Goal: Task Accomplishment & Management: Complete application form

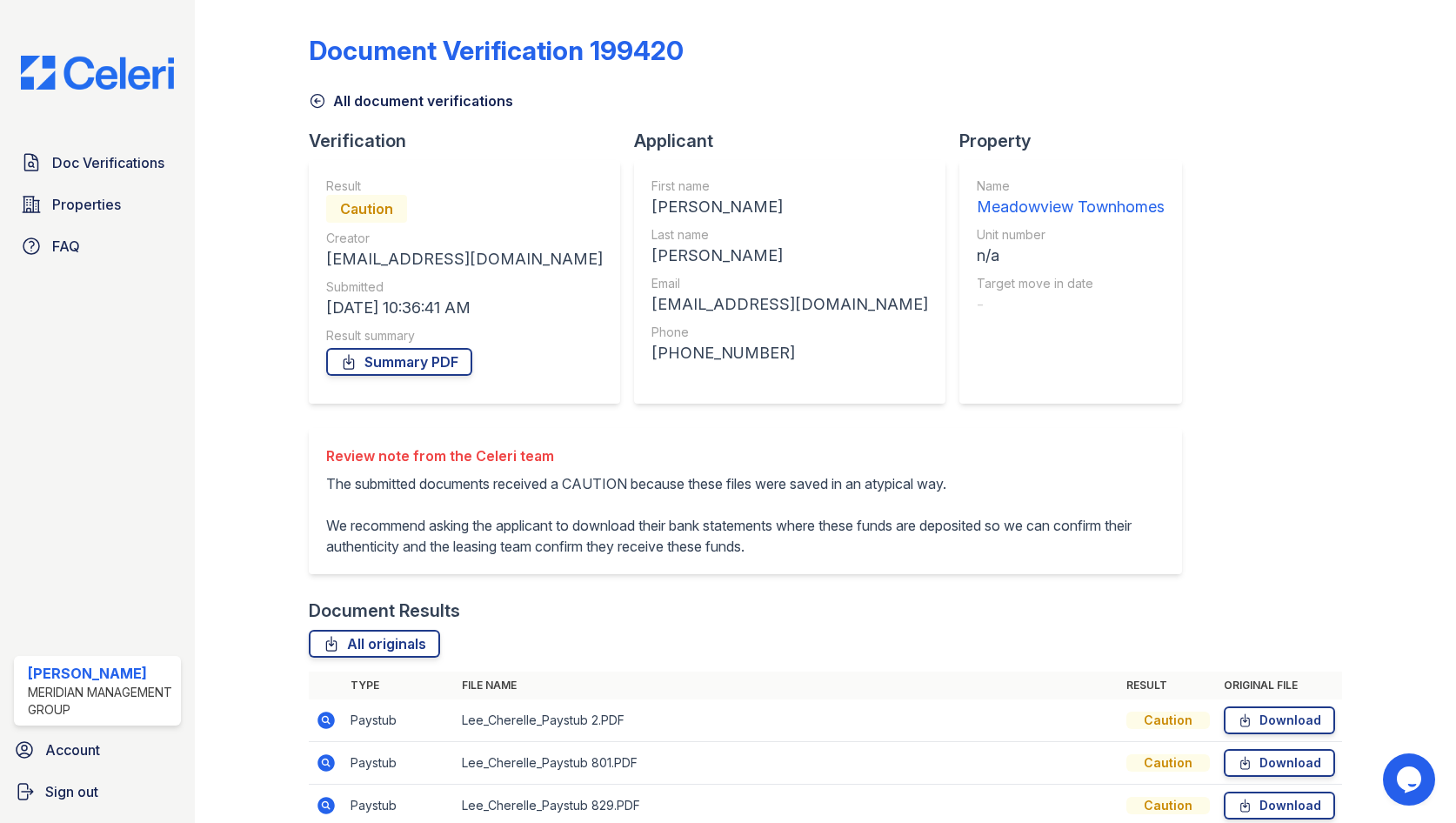
click at [105, 75] on img at bounding box center [97, 72] width 181 height 34
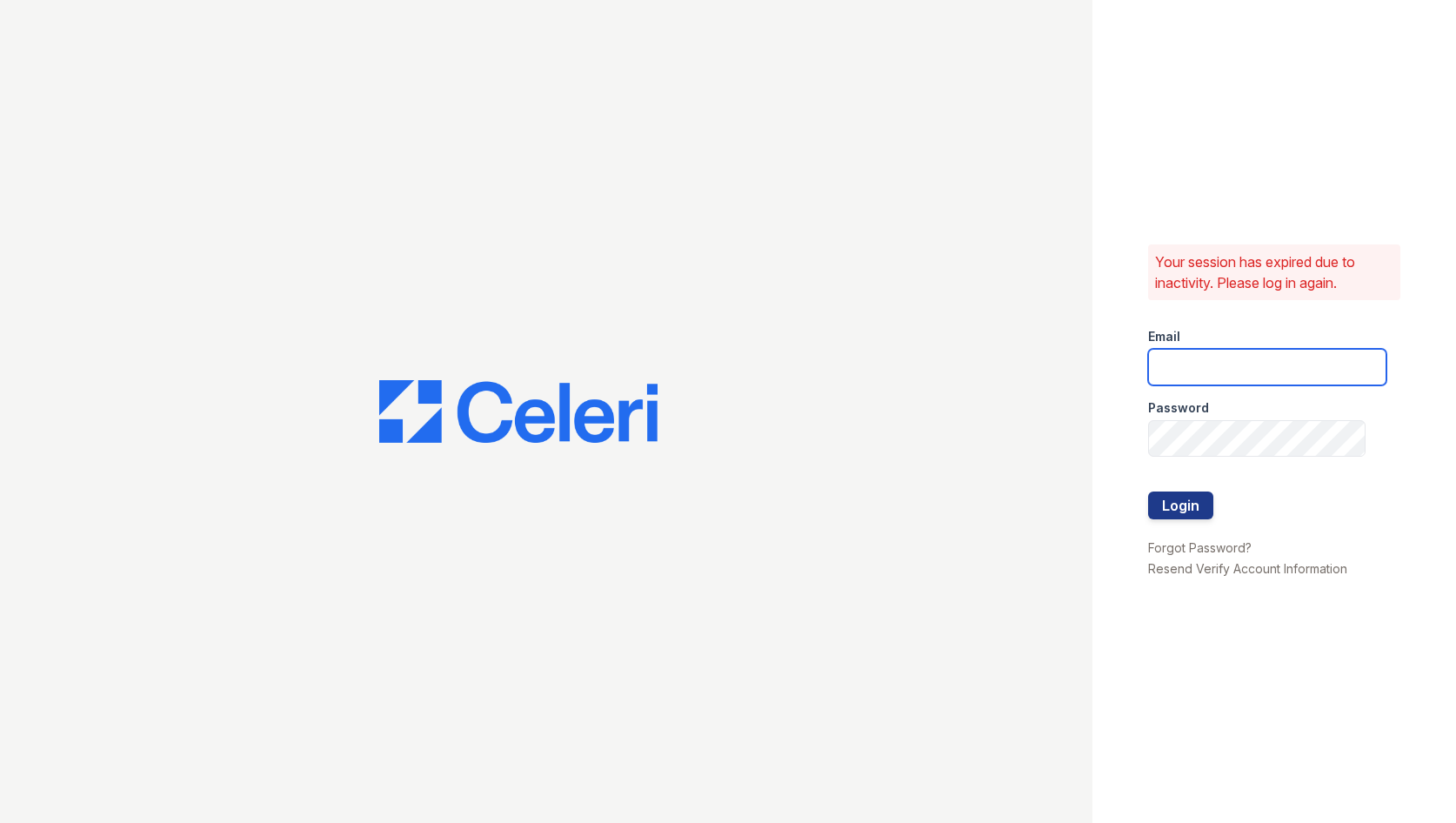
type input "[EMAIL_ADDRESS][DOMAIN_NAME]"
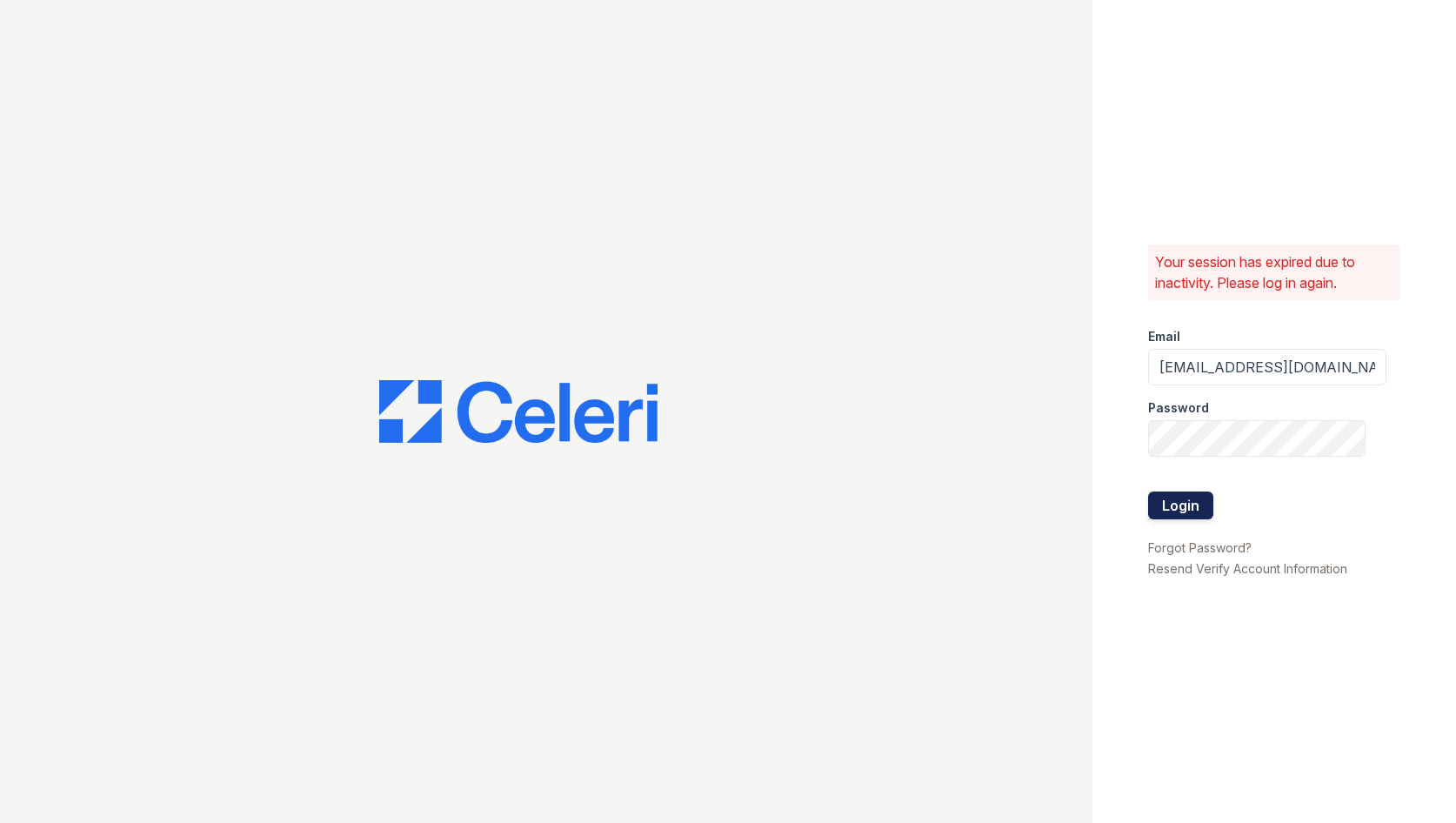
click at [1182, 515] on button "Login" at bounding box center [1181, 506] width 65 height 28
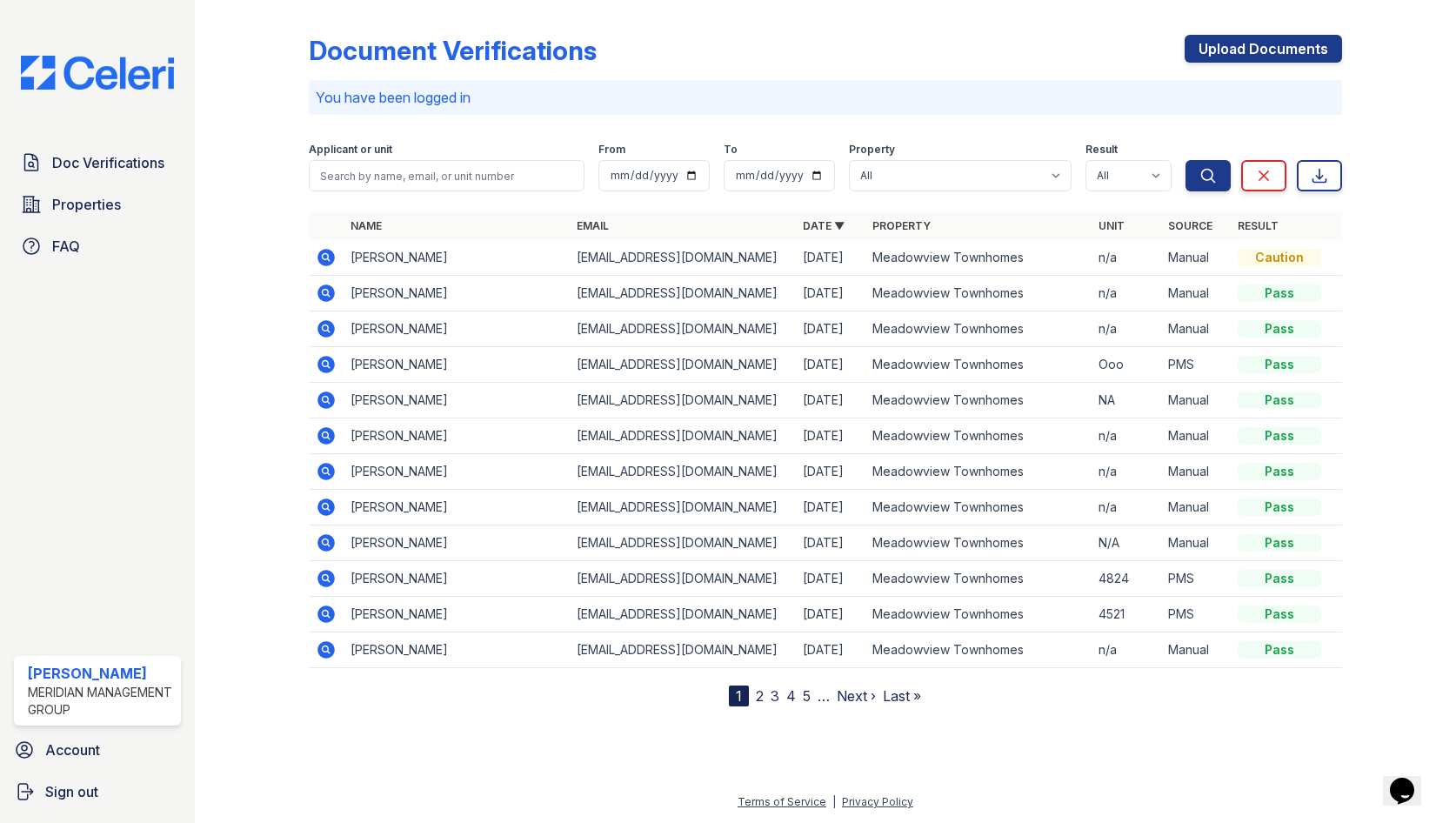
click at [323, 251] on icon at bounding box center [326, 257] width 18 height 18
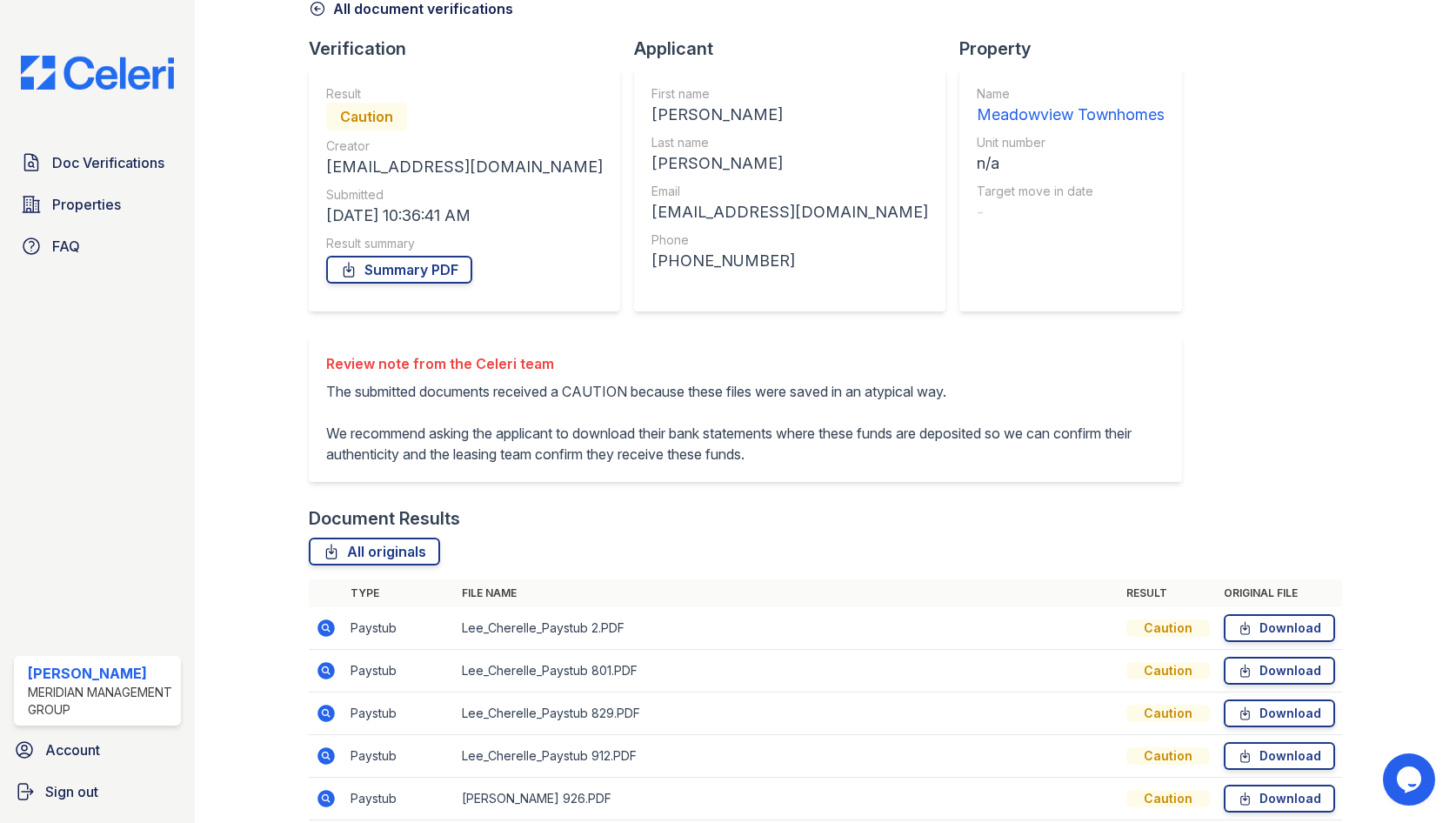
scroll to position [167, 0]
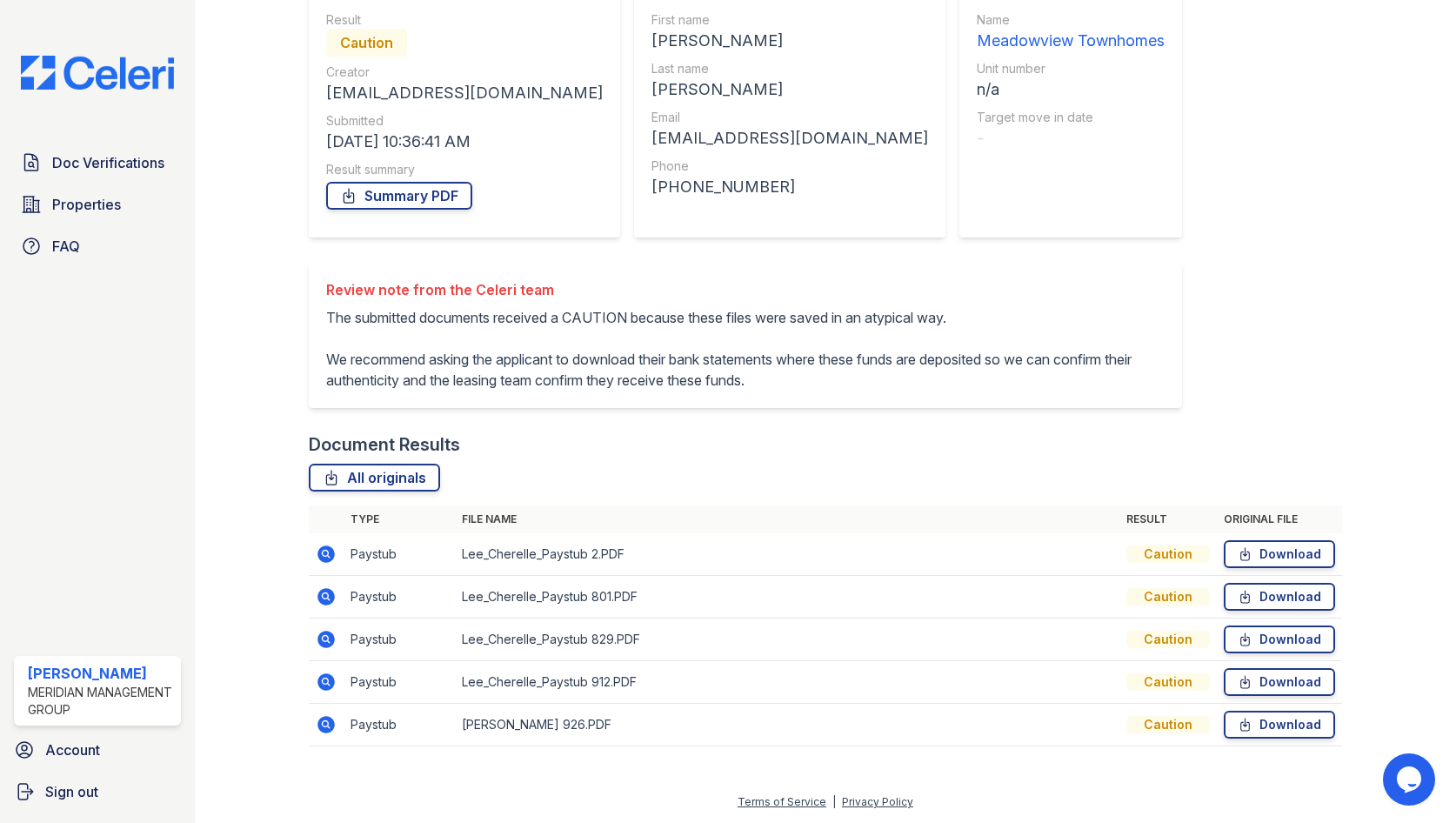
click at [92, 66] on img at bounding box center [97, 72] width 181 height 34
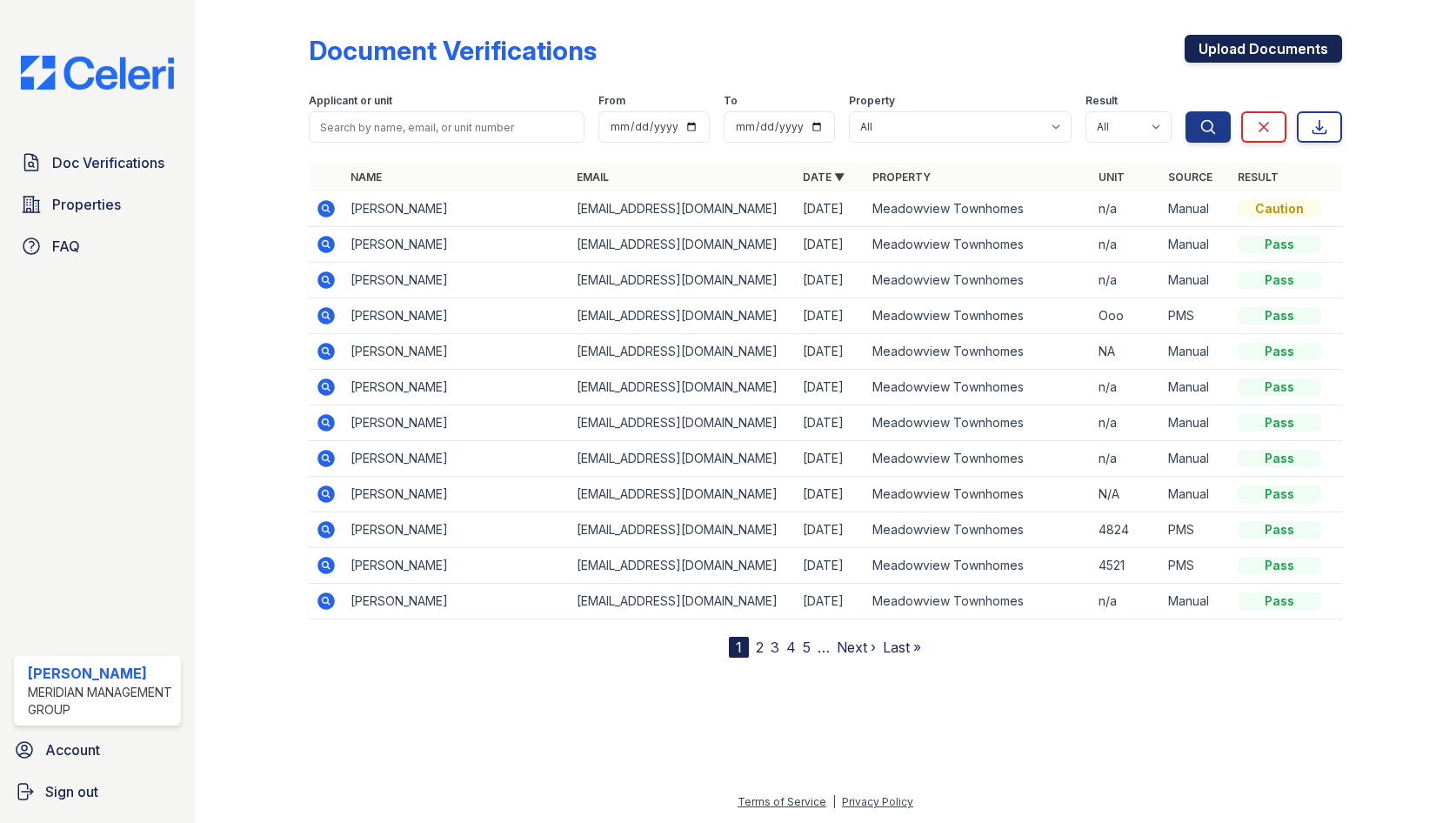
click at [1218, 59] on link "Upload Documents" at bounding box center [1263, 49] width 158 height 28
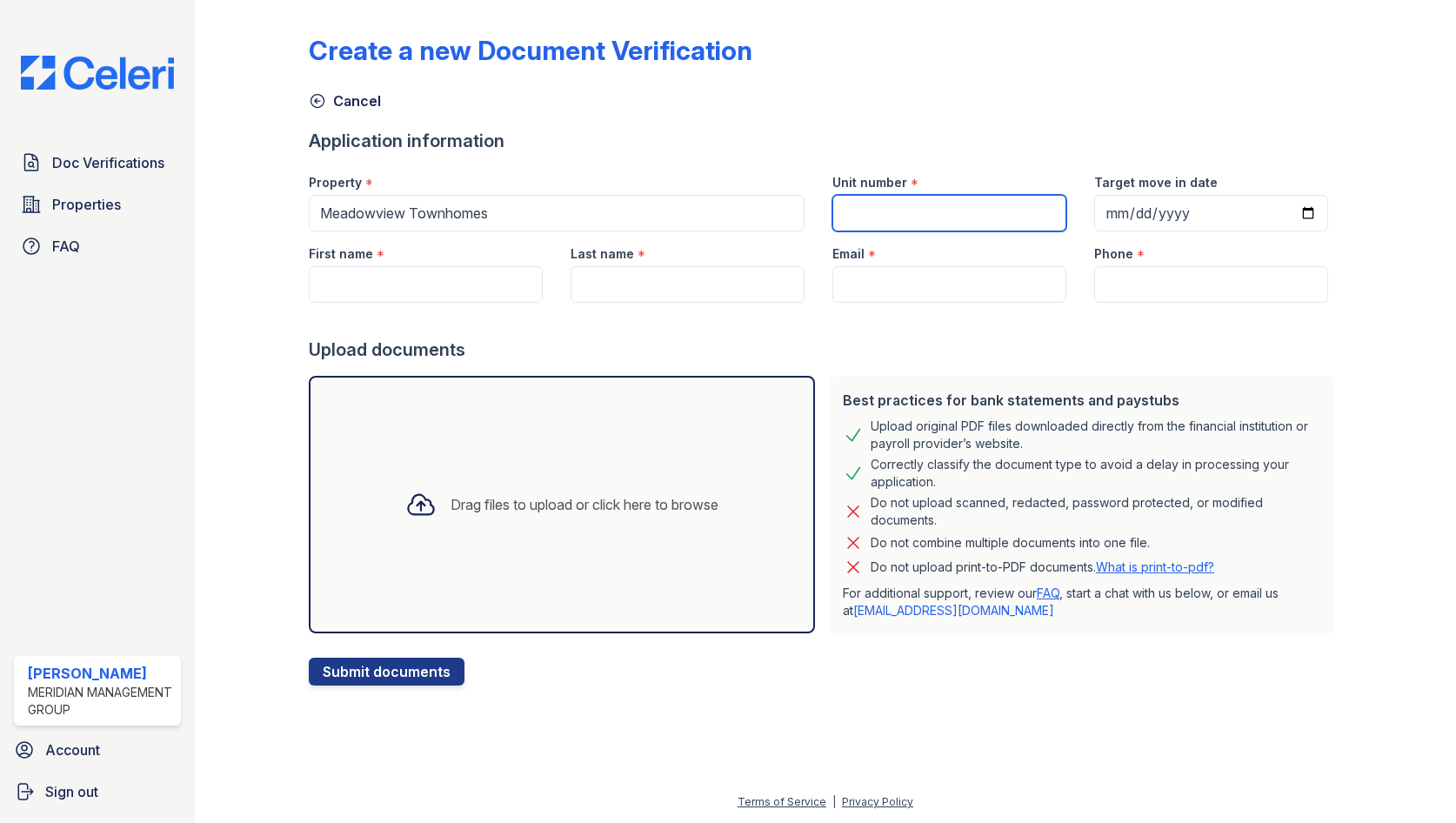
click at [893, 204] on input "Unit number" at bounding box center [950, 212] width 234 height 36
type input "n/a"
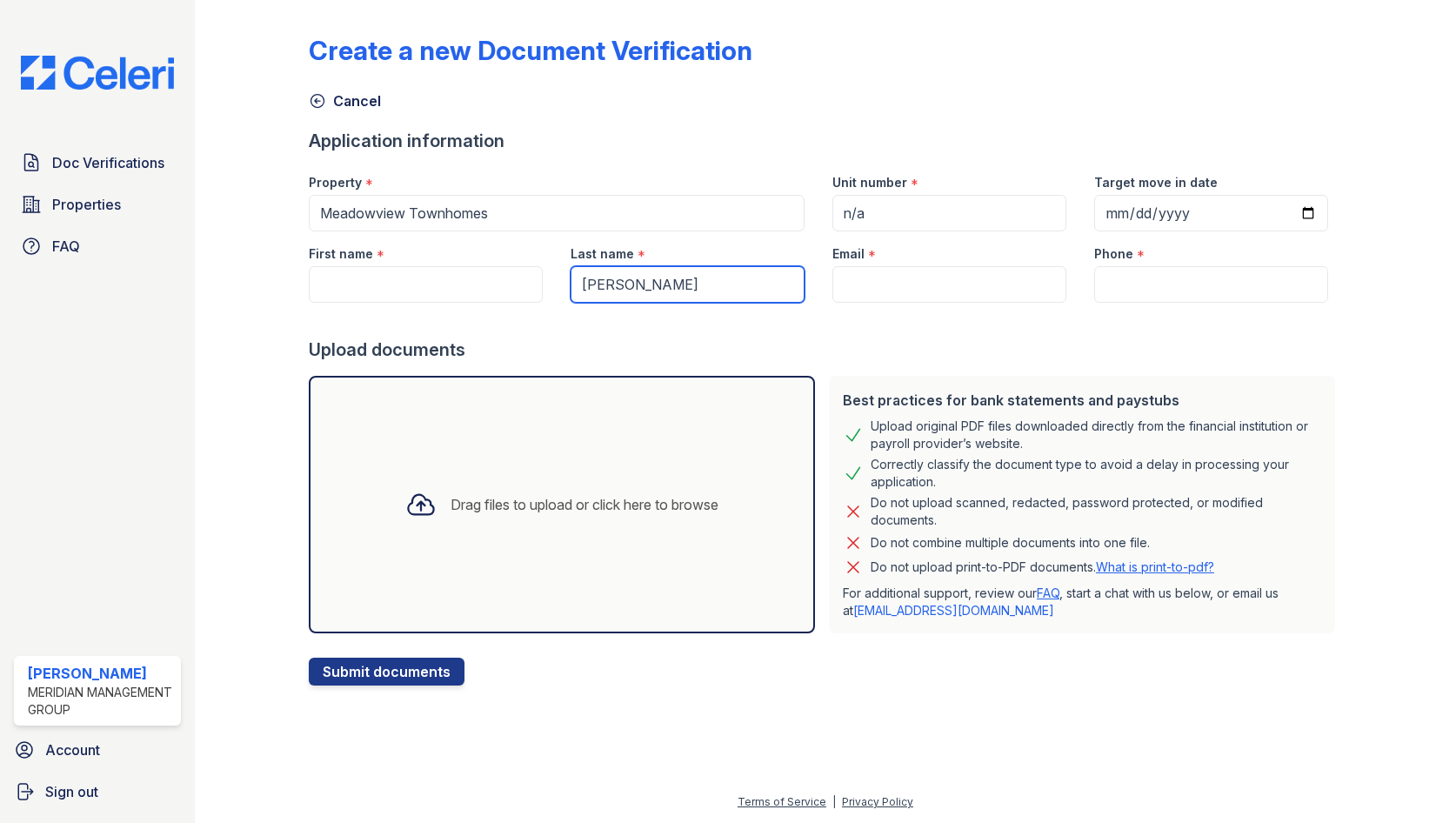
drag, startPoint x: 698, startPoint y: 287, endPoint x: 602, endPoint y: 302, distance: 97.2
click at [602, 302] on input "[PERSON_NAME]" at bounding box center [688, 284] width 234 height 36
type input "L"
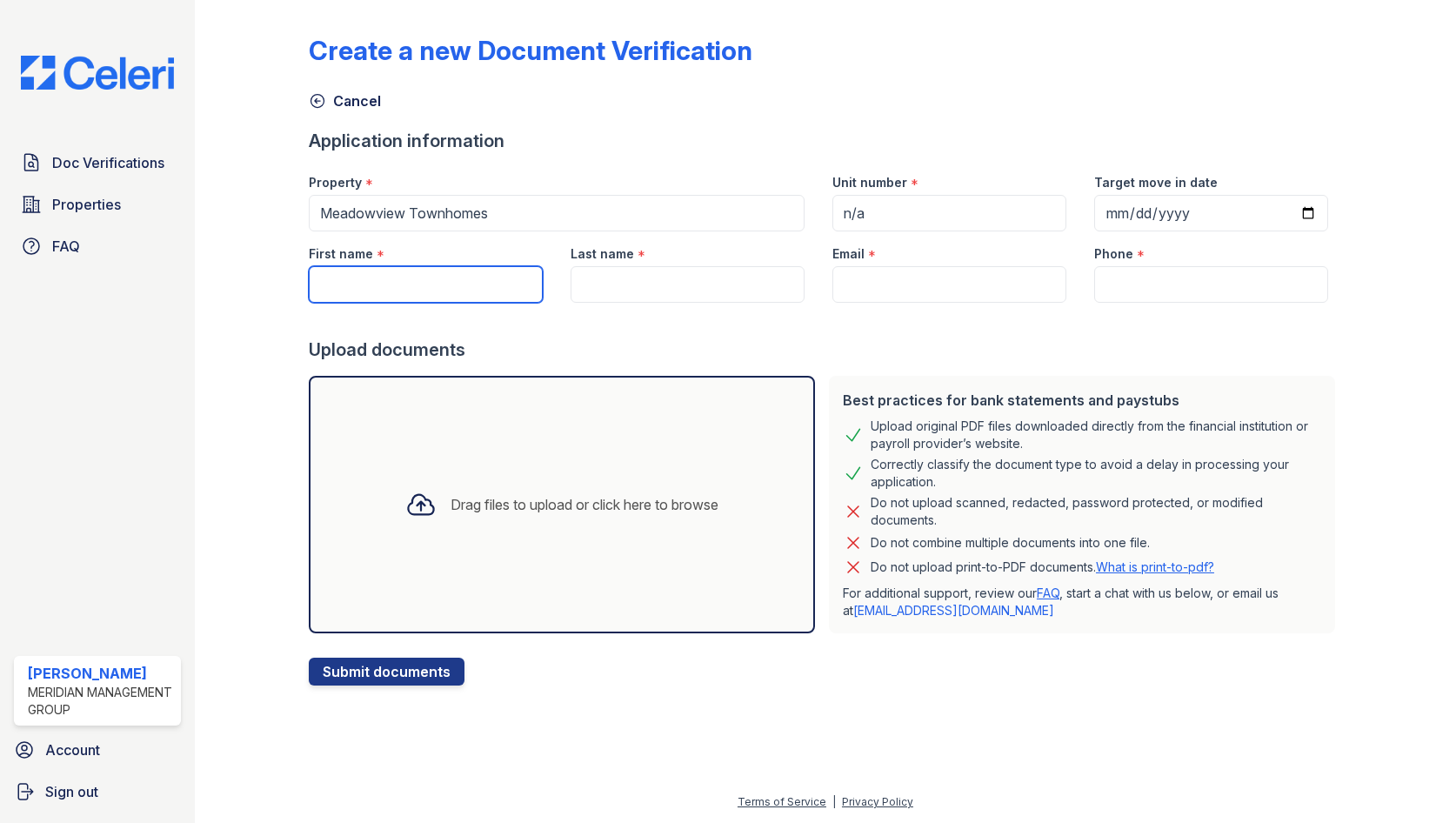
click at [419, 274] on input "First name" at bounding box center [426, 284] width 234 height 36
click at [455, 284] on input "First name" at bounding box center [426, 284] width 234 height 36
paste input "Hiyjah"
type input "Hiyjah"
click at [636, 285] on input "Last name" at bounding box center [688, 284] width 234 height 36
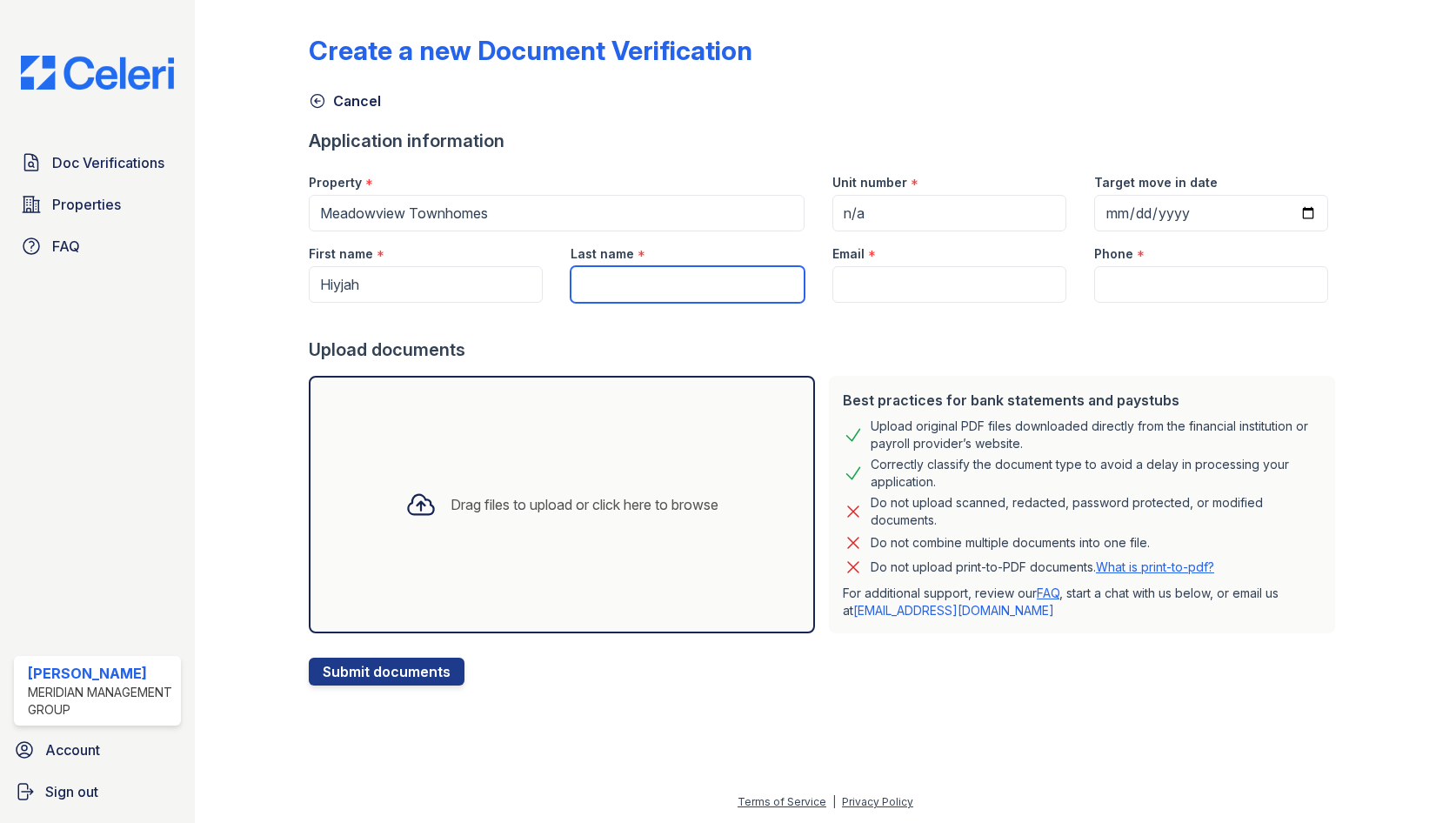
click at [688, 284] on input "Last name" at bounding box center [688, 284] width 234 height 36
paste input "Cole-Douthitt"
type input "Cole-Douthitt"
click at [905, 289] on input "Email" at bounding box center [950, 284] width 234 height 36
click at [928, 281] on input "Email" at bounding box center [950, 284] width 234 height 36
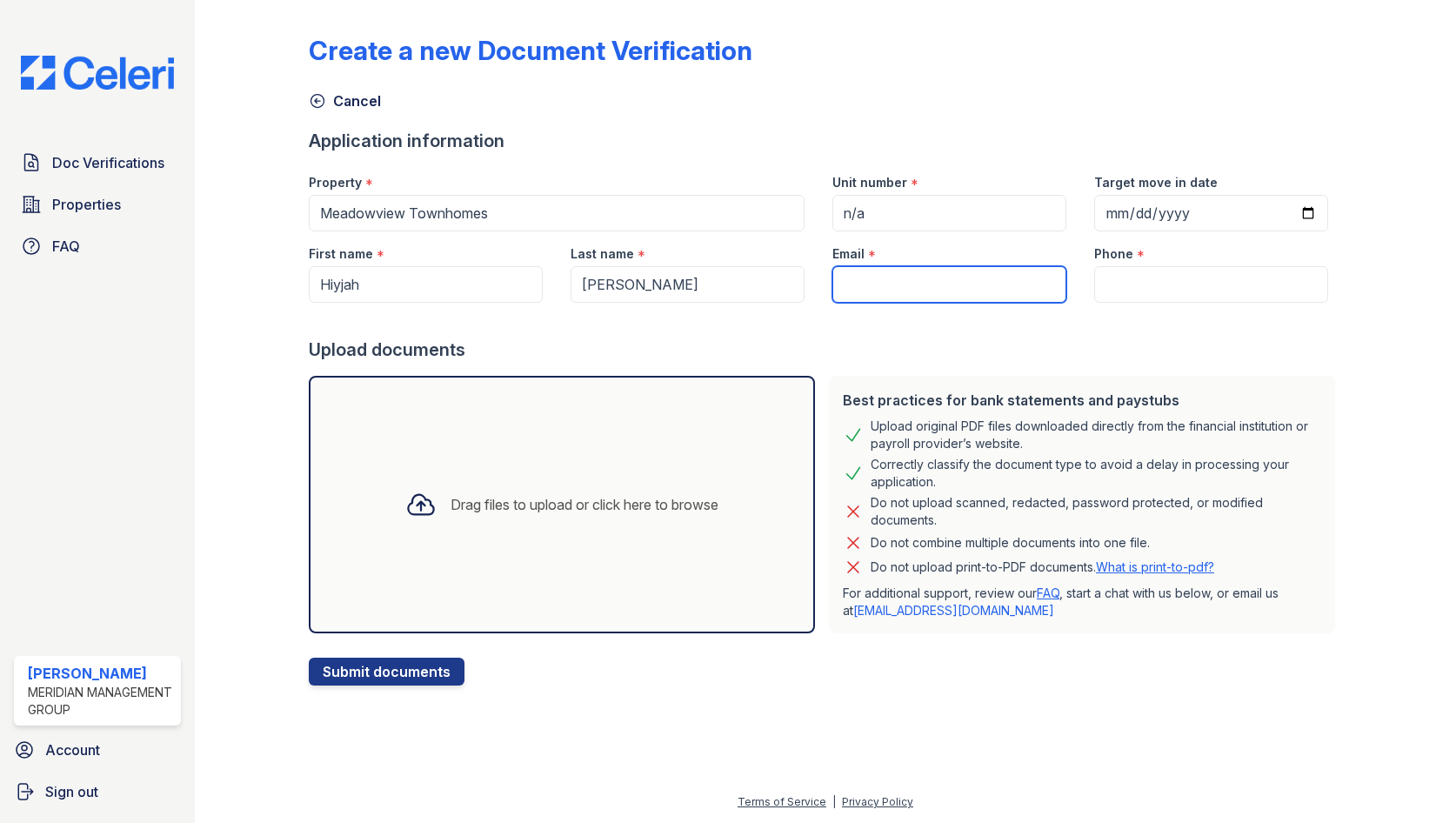
paste input "hiyjah22kiara@gmail.com"
type input "hiyjah22kiara@gmail.com"
click at [1138, 278] on input "Phone" at bounding box center [1211, 284] width 234 height 36
click at [1160, 282] on input "Phone" at bounding box center [1211, 284] width 234 height 36
paste input "(423) 268-1506"
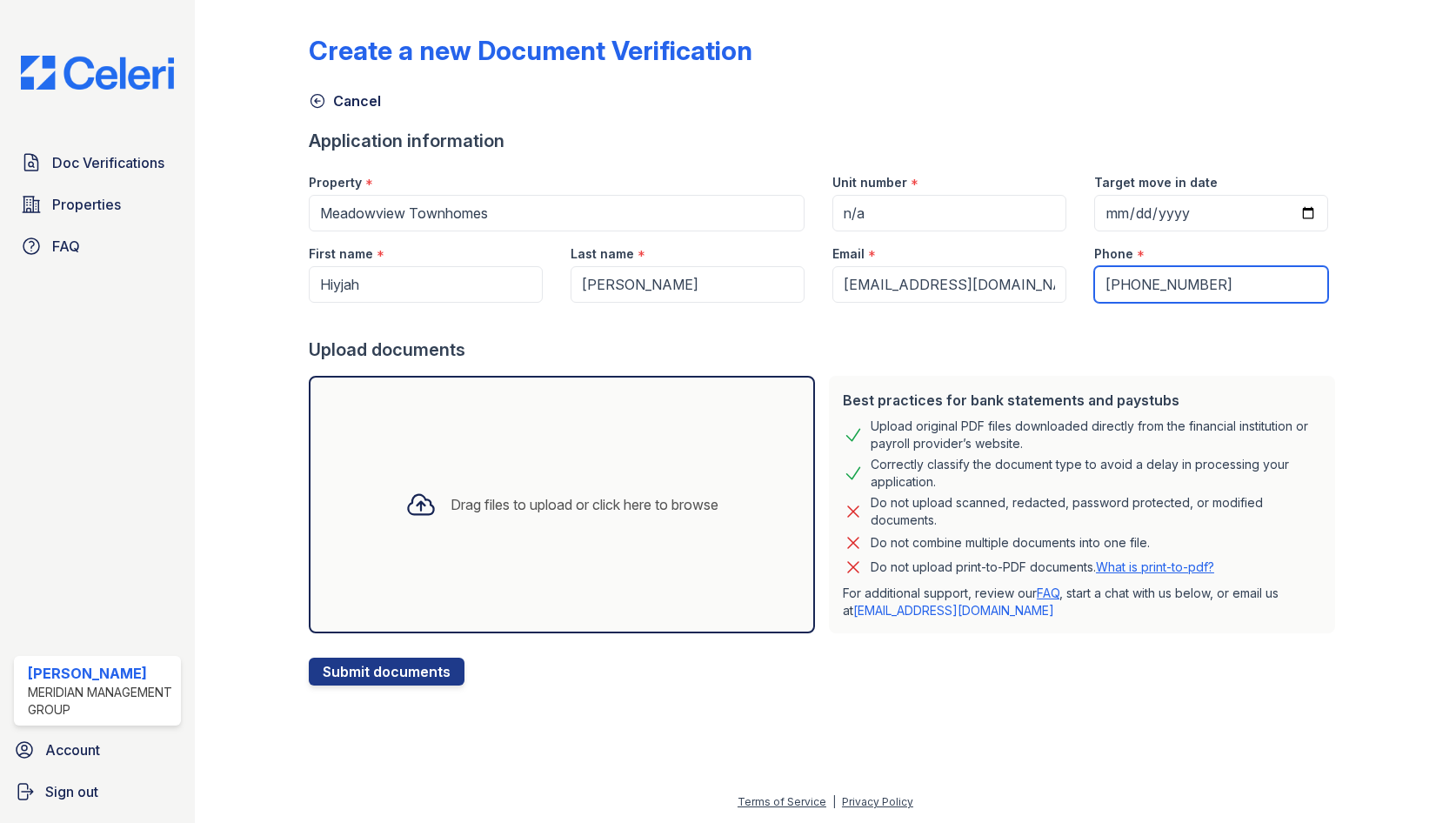
type input "(423) 268-1506"
click at [589, 512] on div "Drag files to upload or click here to browse" at bounding box center [585, 505] width 268 height 21
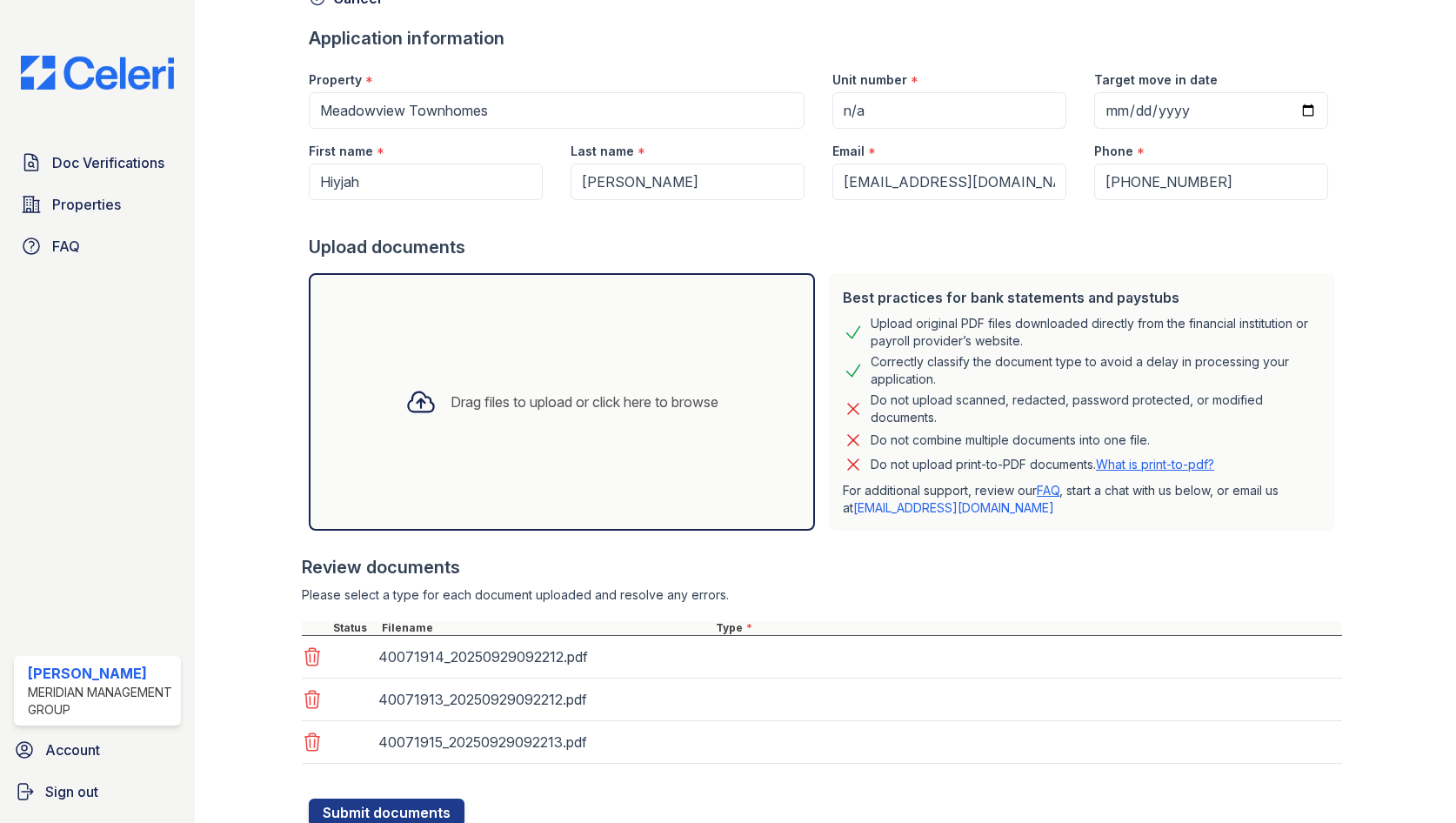
scroll to position [166, 0]
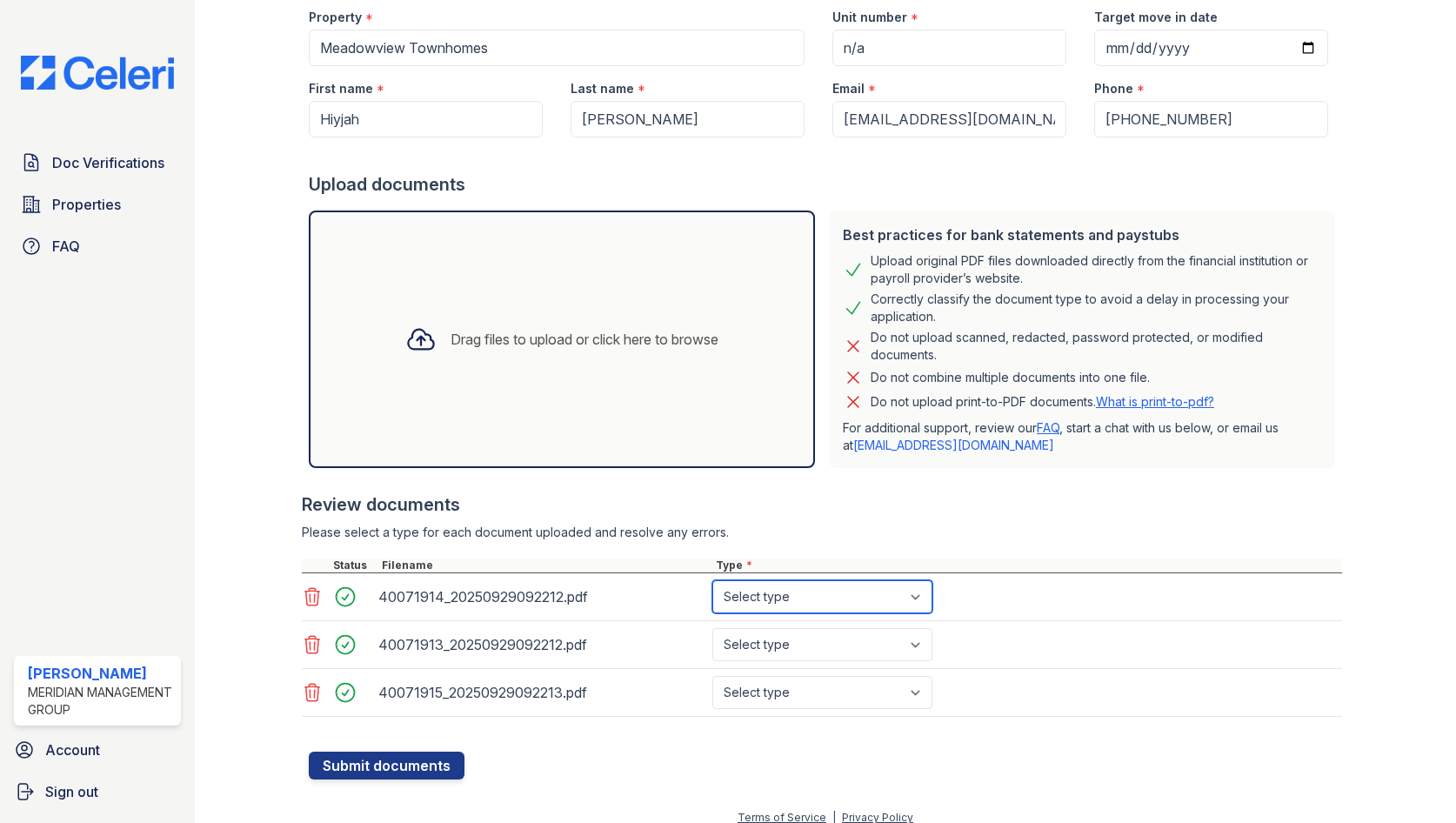
click at [790, 597] on select "Select type Paystub Bank Statement Offer Letter Tax Documents Benefit Award Let…" at bounding box center [823, 597] width 220 height 33
select select "bank_statement"
click at [713, 581] on select "Select type Paystub Bank Statement Offer Letter Tax Documents Benefit Award Let…" at bounding box center [823, 597] width 220 height 33
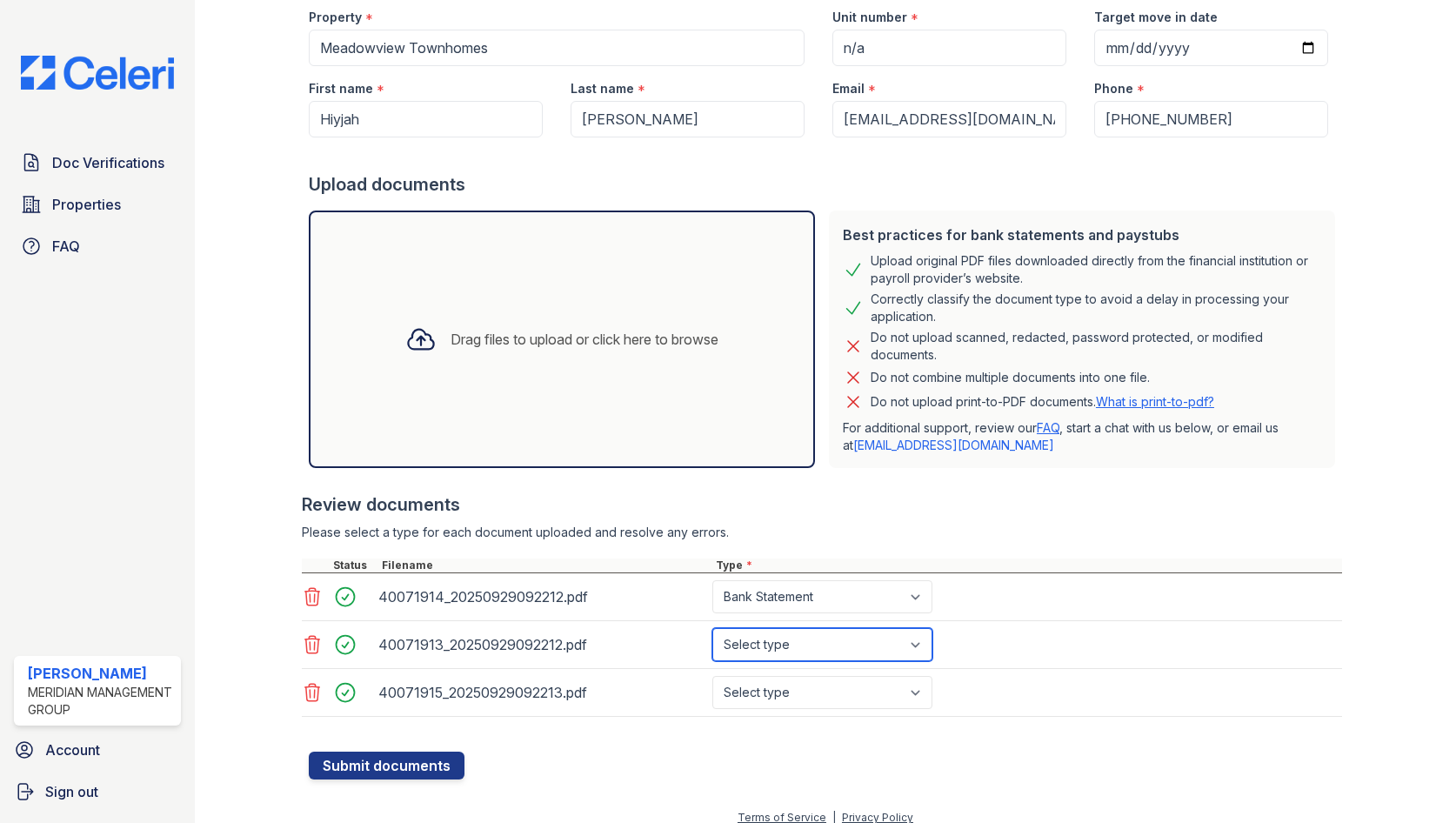
drag, startPoint x: 786, startPoint y: 656, endPoint x: 778, endPoint y: 678, distance: 23.4
click at [786, 656] on select "Select type Paystub Bank Statement Offer Letter Tax Documents Benefit Award Let…" at bounding box center [823, 645] width 220 height 33
select select "bank_statement"
click at [713, 628] on select "Select type Paystub Bank Statement Offer Letter Tax Documents Benefit Award Let…" at bounding box center [823, 645] width 220 height 33
drag, startPoint x: 766, startPoint y: 691, endPoint x: 766, endPoint y: 675, distance: 16.0
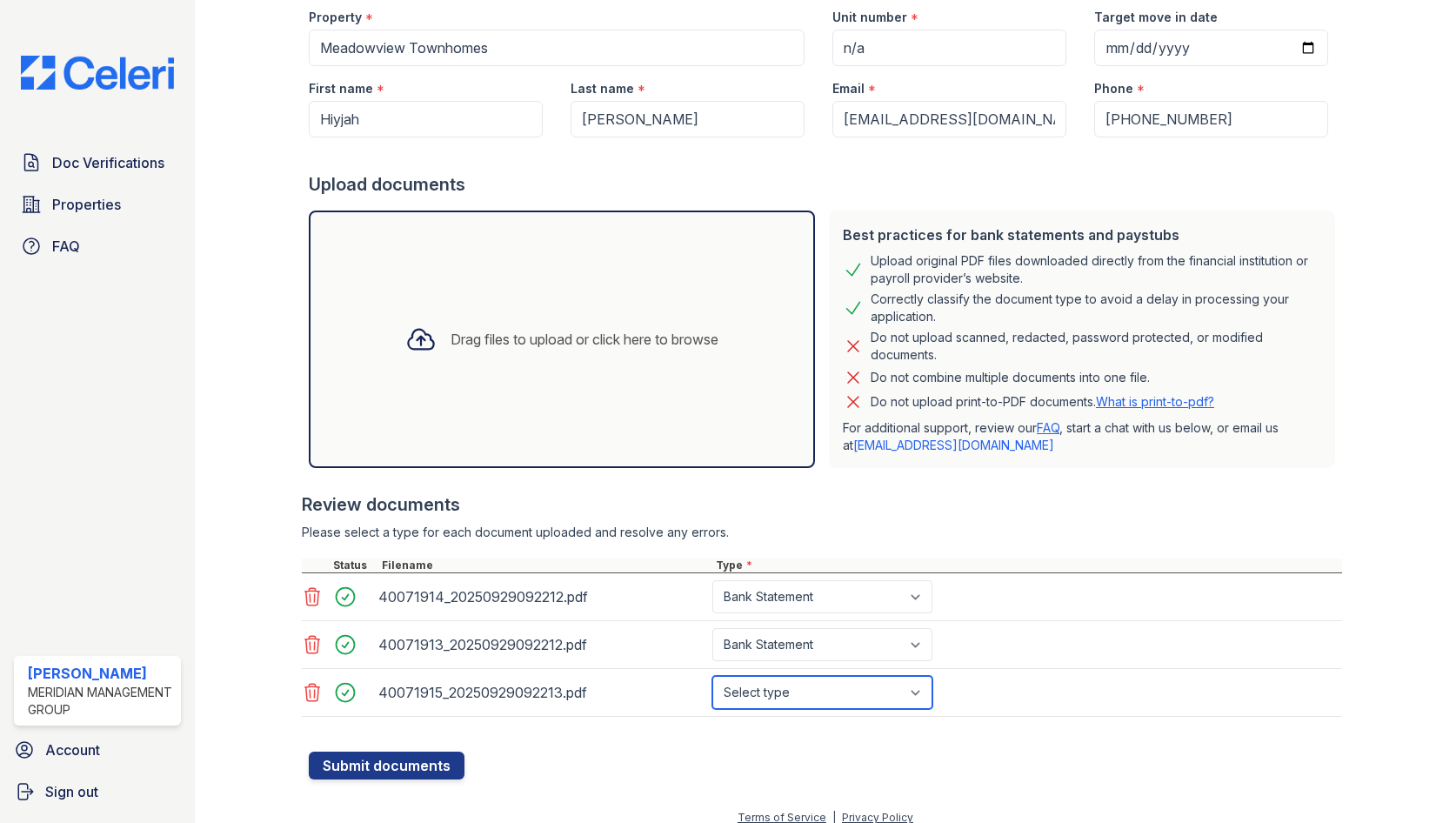
click at [766, 691] on select "Select type Paystub Bank Statement Offer Letter Tax Documents Benefit Award Let…" at bounding box center [823, 693] width 220 height 33
select select "bank_statement"
click at [713, 676] on select "Select type Paystub Bank Statement Offer Letter Tax Documents Benefit Award Let…" at bounding box center [823, 693] width 220 height 33
click at [373, 761] on button "Submit documents" at bounding box center [387, 766] width 156 height 28
